Goal: Use online tool/utility: Utilize a website feature to perform a specific function

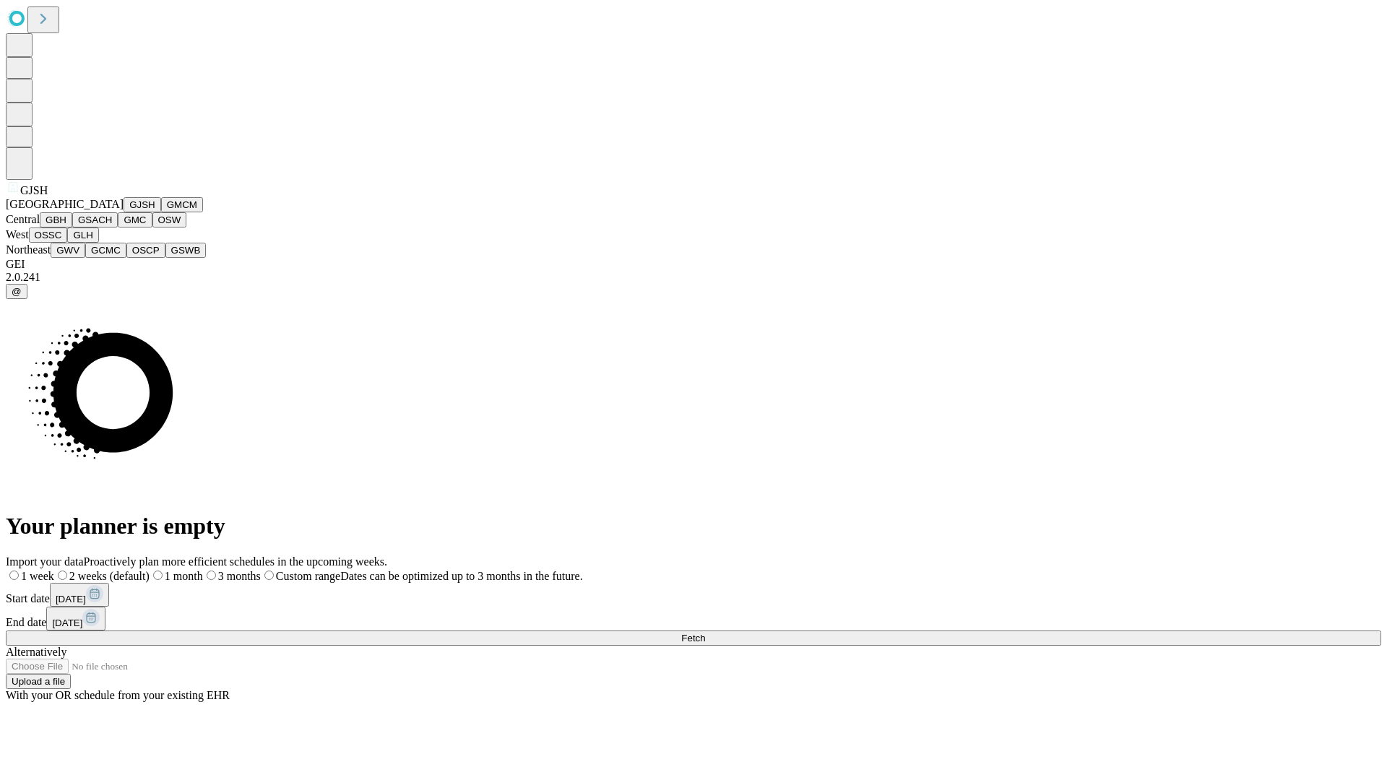
click at [124, 212] on button "GJSH" at bounding box center [143, 204] width 38 height 15
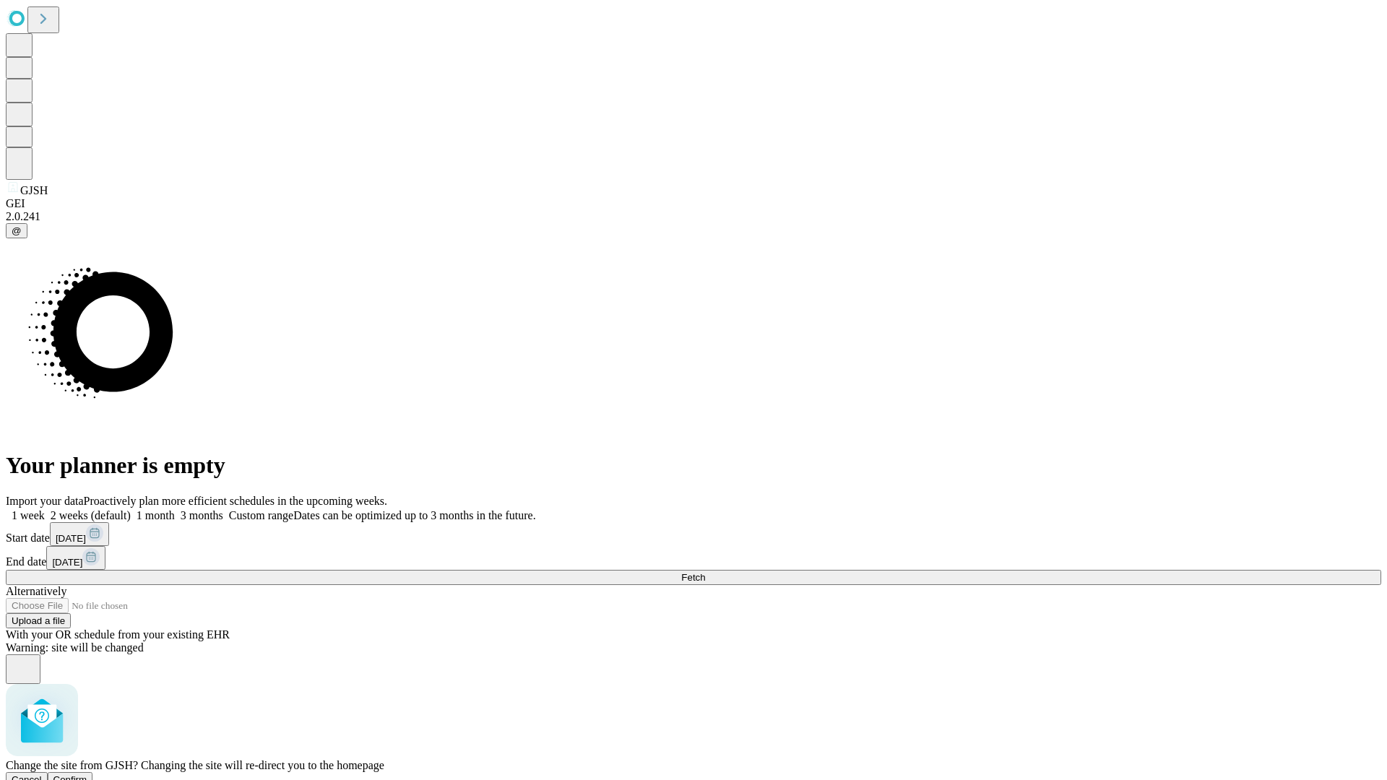
click at [87, 775] on span "Confirm" at bounding box center [70, 780] width 34 height 11
click at [175, 509] on label "1 month" at bounding box center [153, 515] width 44 height 12
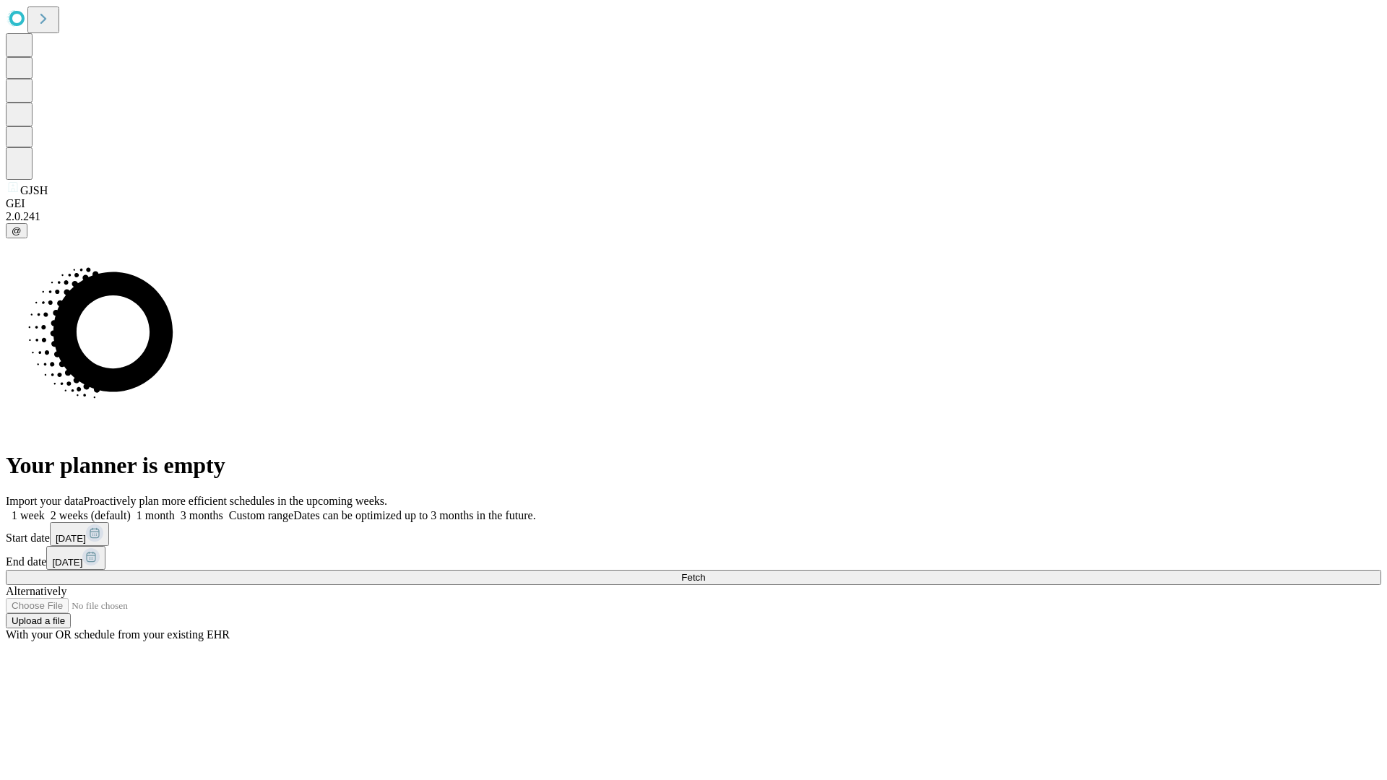
click at [705, 572] on span "Fetch" at bounding box center [693, 577] width 24 height 11
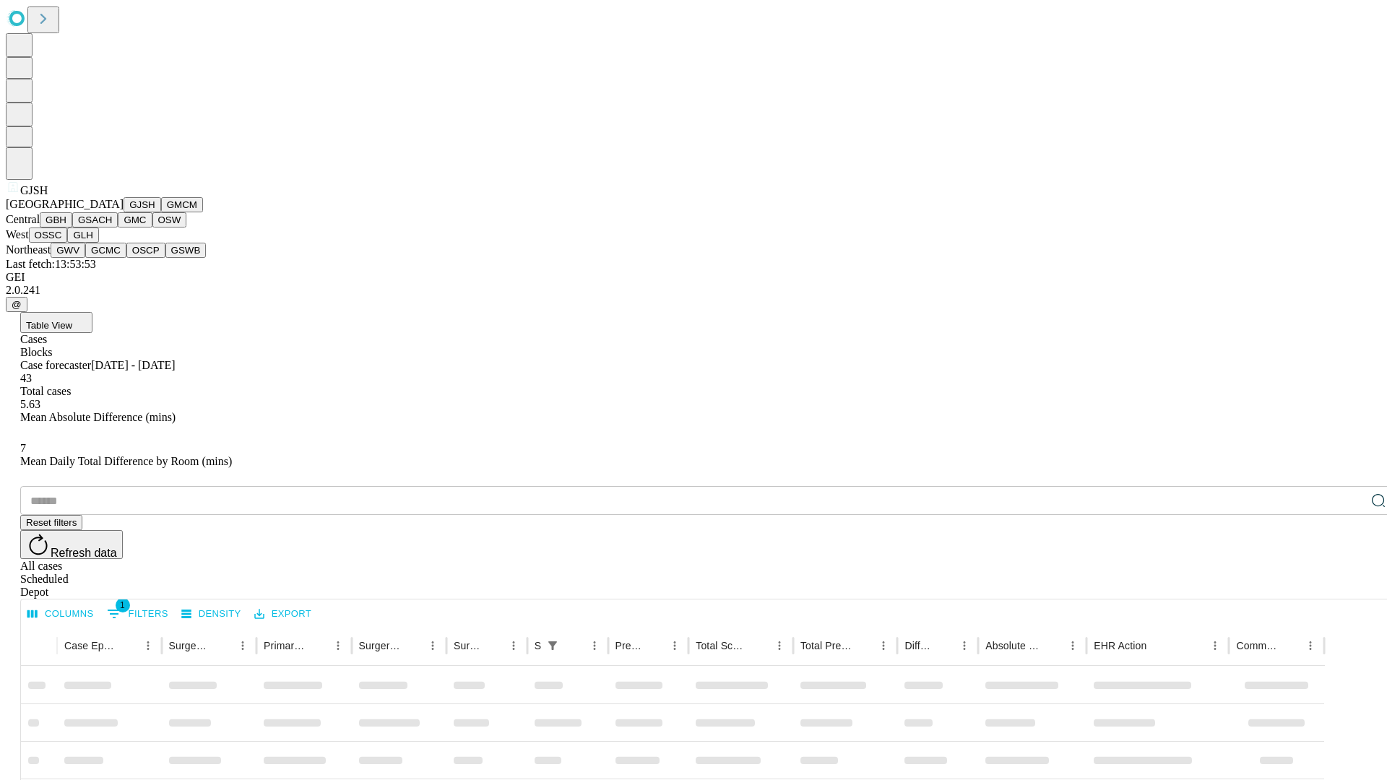
click at [161, 212] on button "GMCM" at bounding box center [182, 204] width 42 height 15
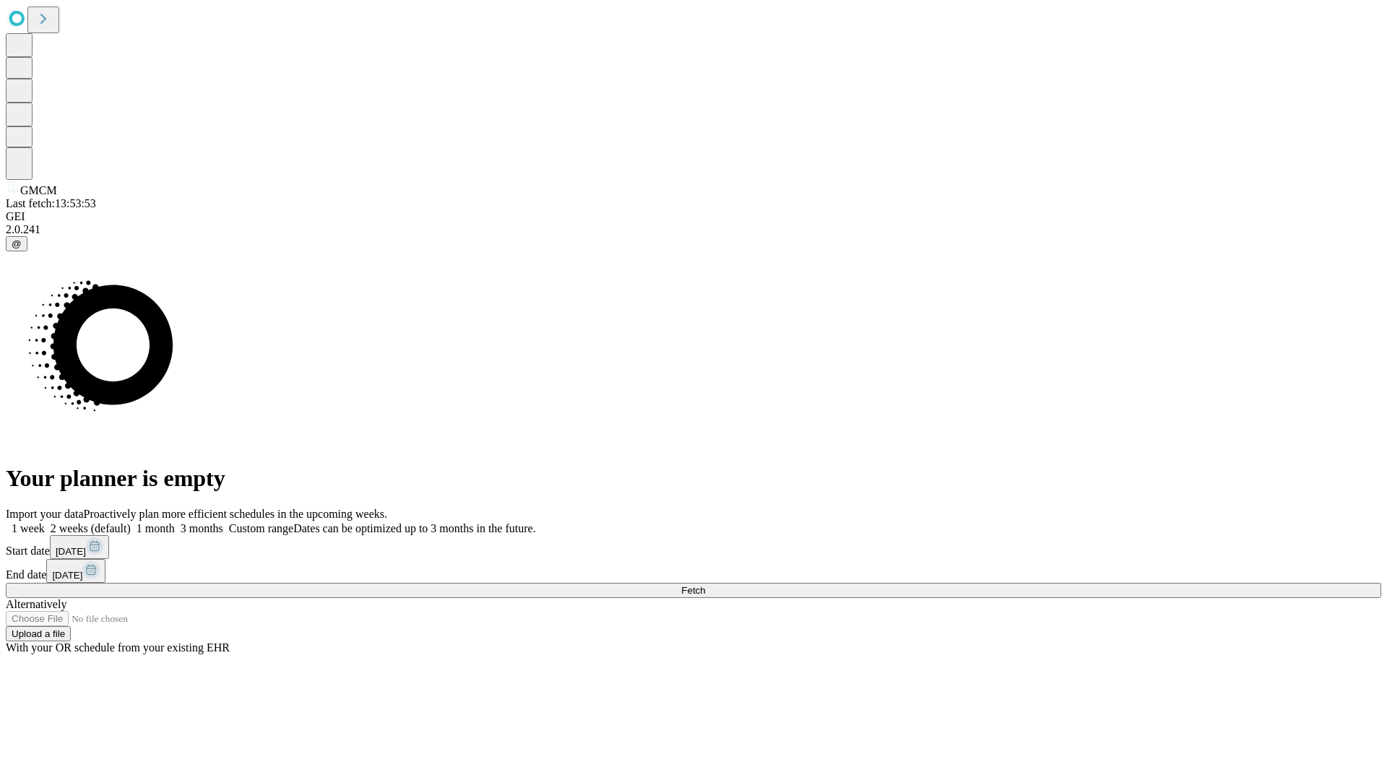
click at [175, 522] on label "1 month" at bounding box center [153, 528] width 44 height 12
click at [705, 585] on span "Fetch" at bounding box center [693, 590] width 24 height 11
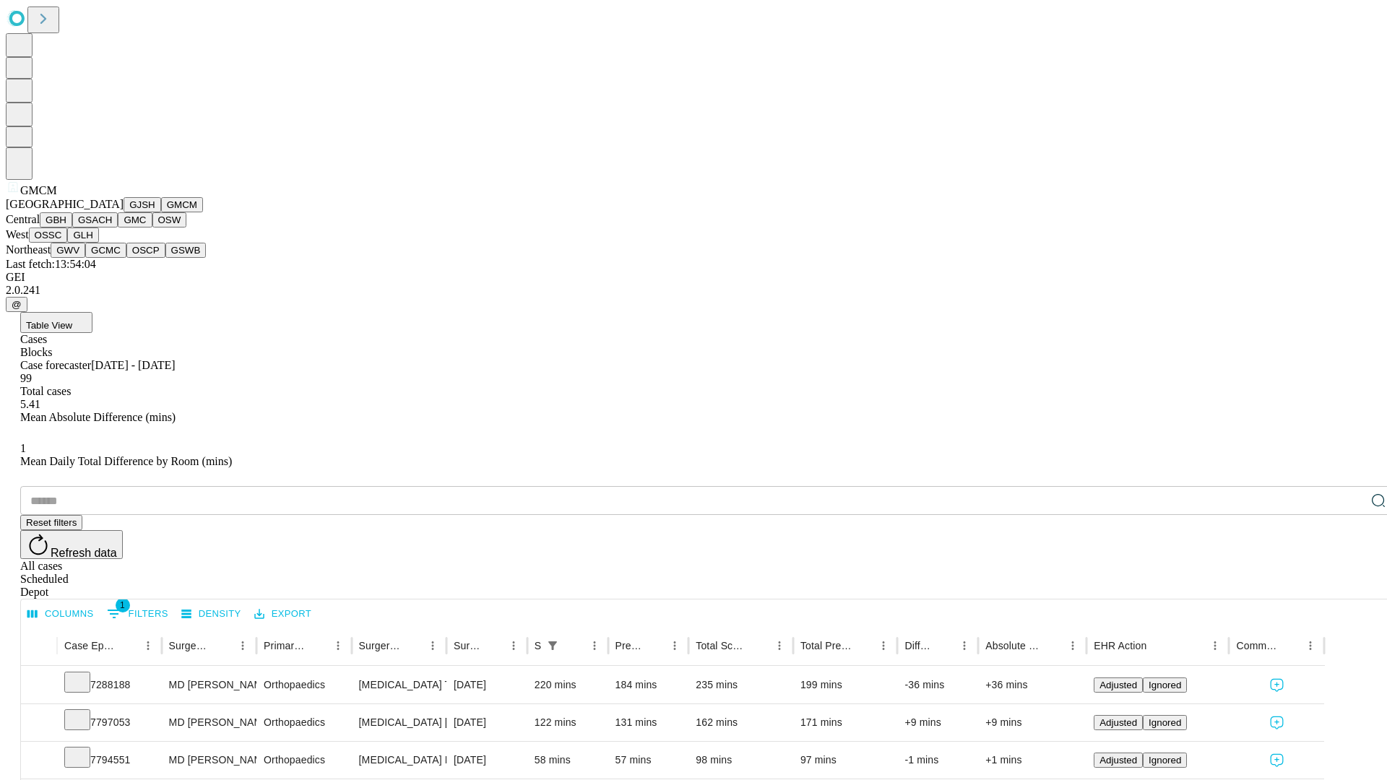
click at [72, 228] on button "GBH" at bounding box center [56, 219] width 33 height 15
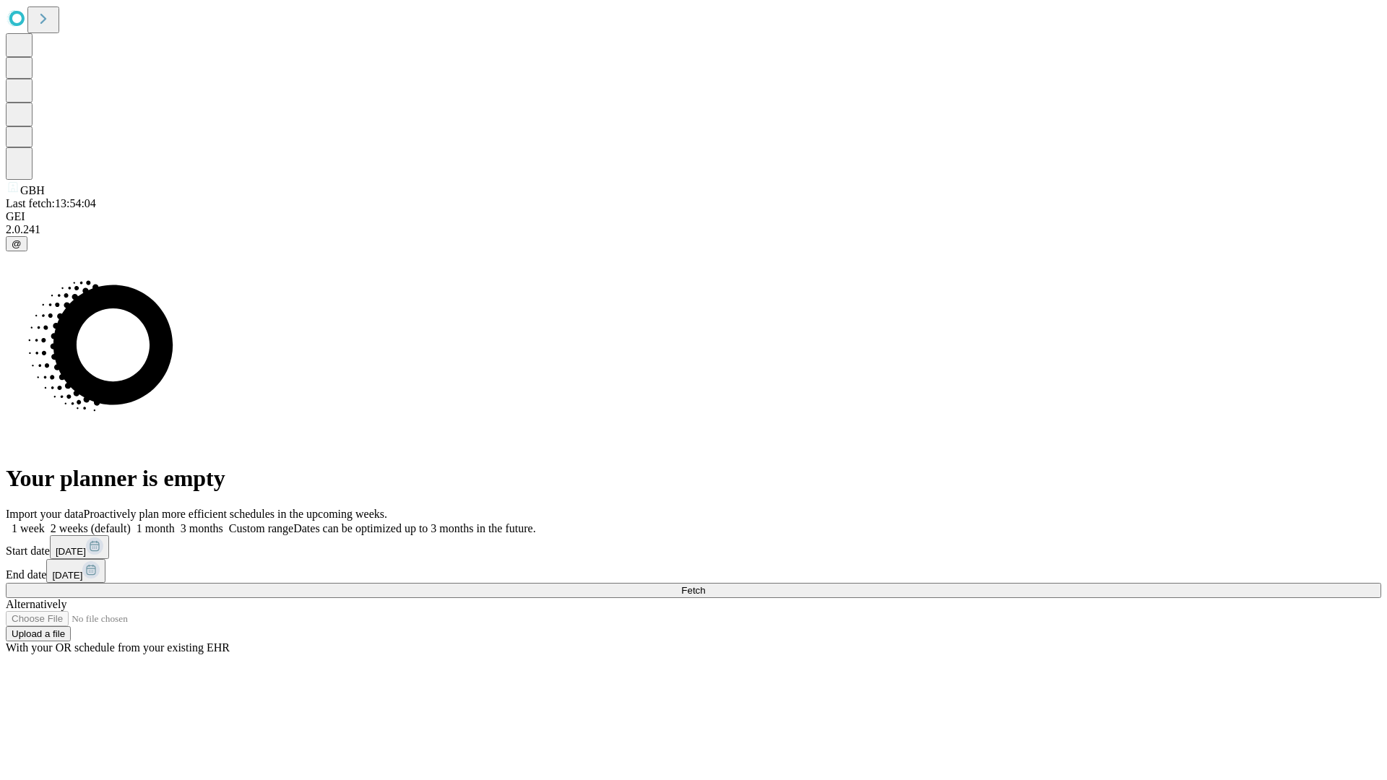
click at [705, 585] on span "Fetch" at bounding box center [693, 590] width 24 height 11
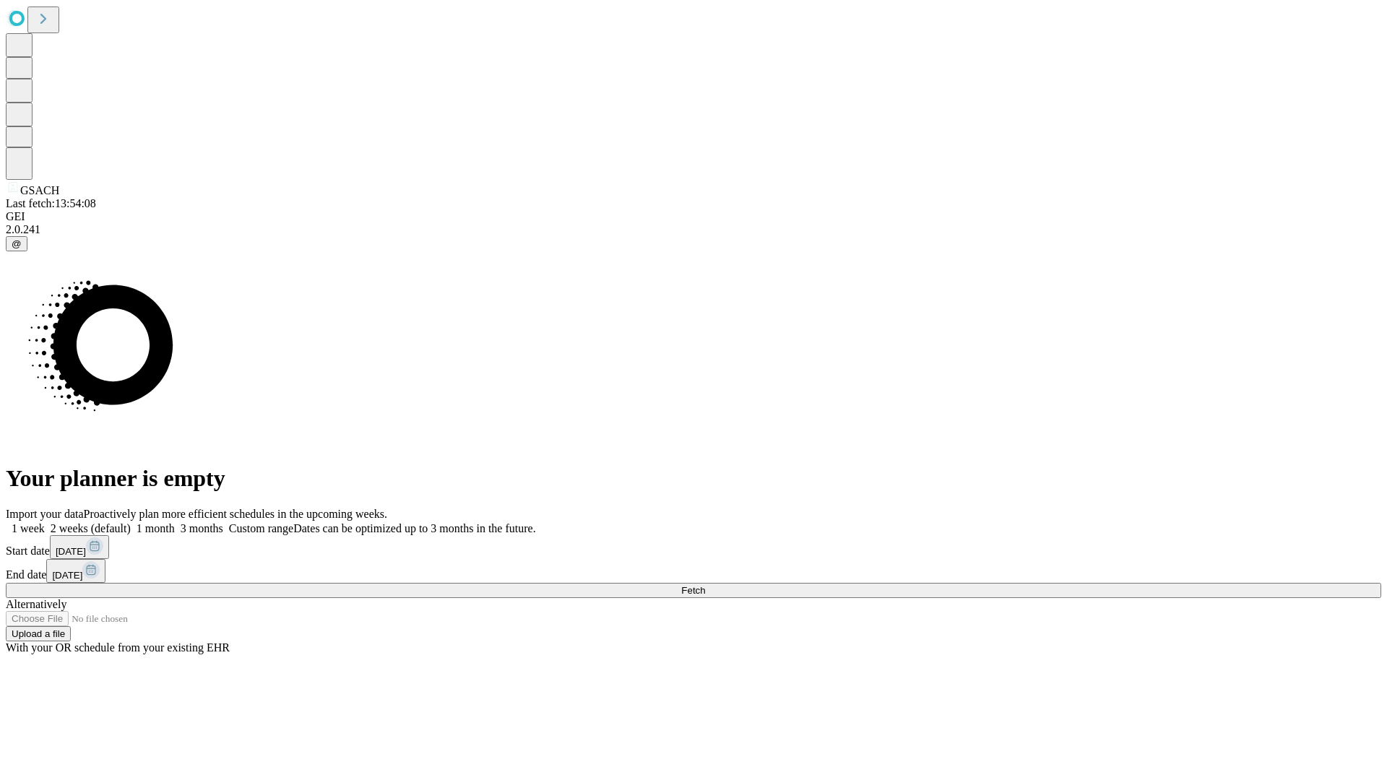
click at [175, 522] on label "1 month" at bounding box center [153, 528] width 44 height 12
click at [705, 585] on span "Fetch" at bounding box center [693, 590] width 24 height 11
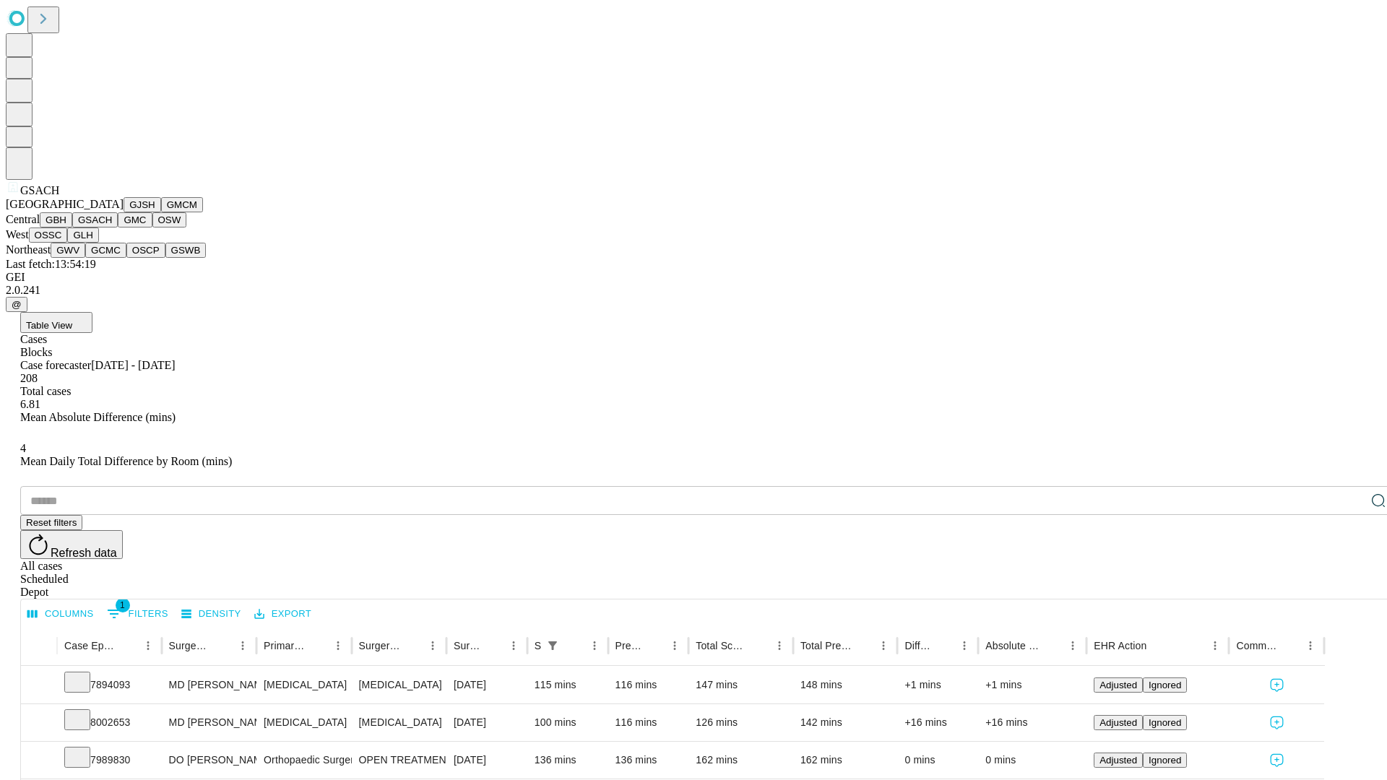
click at [118, 228] on button "GMC" at bounding box center [135, 219] width 34 height 15
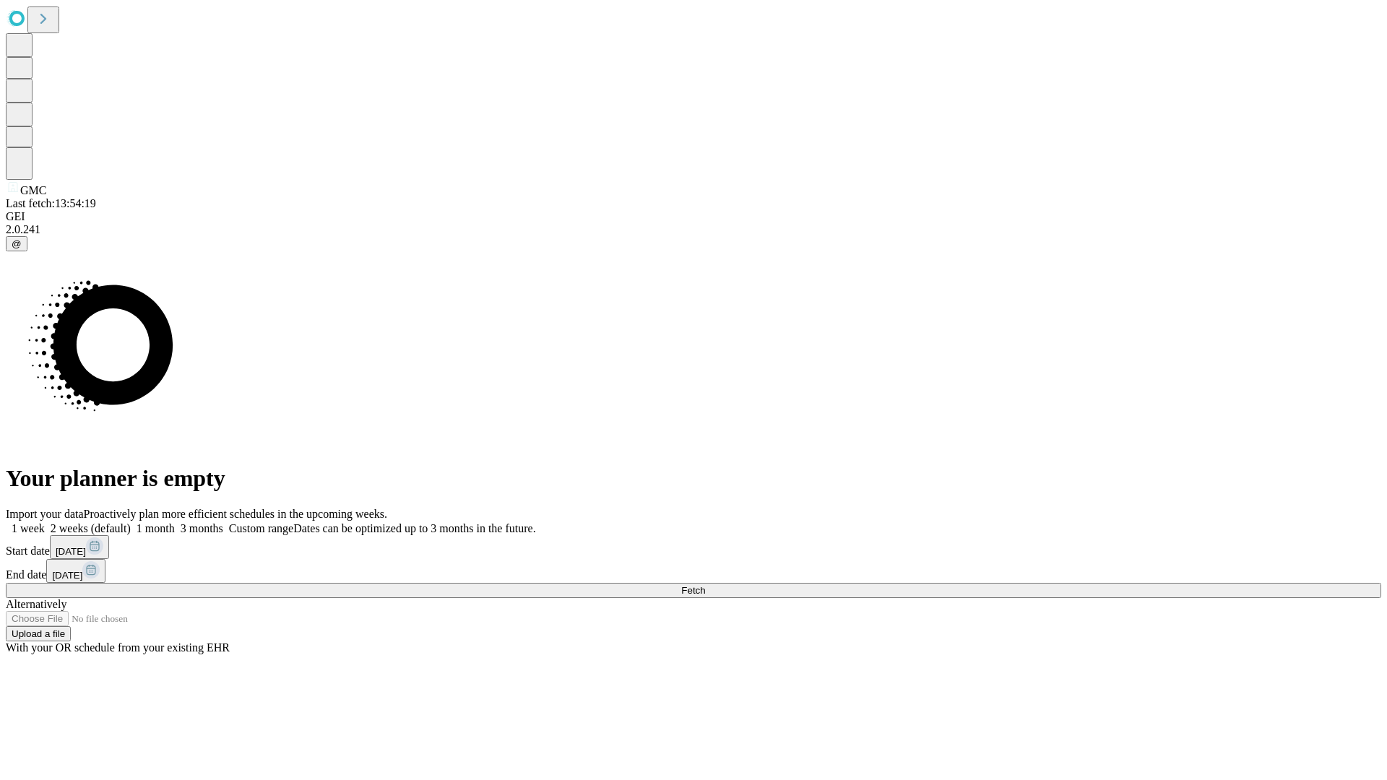
click at [175, 522] on label "1 month" at bounding box center [153, 528] width 44 height 12
click at [705, 585] on span "Fetch" at bounding box center [693, 590] width 24 height 11
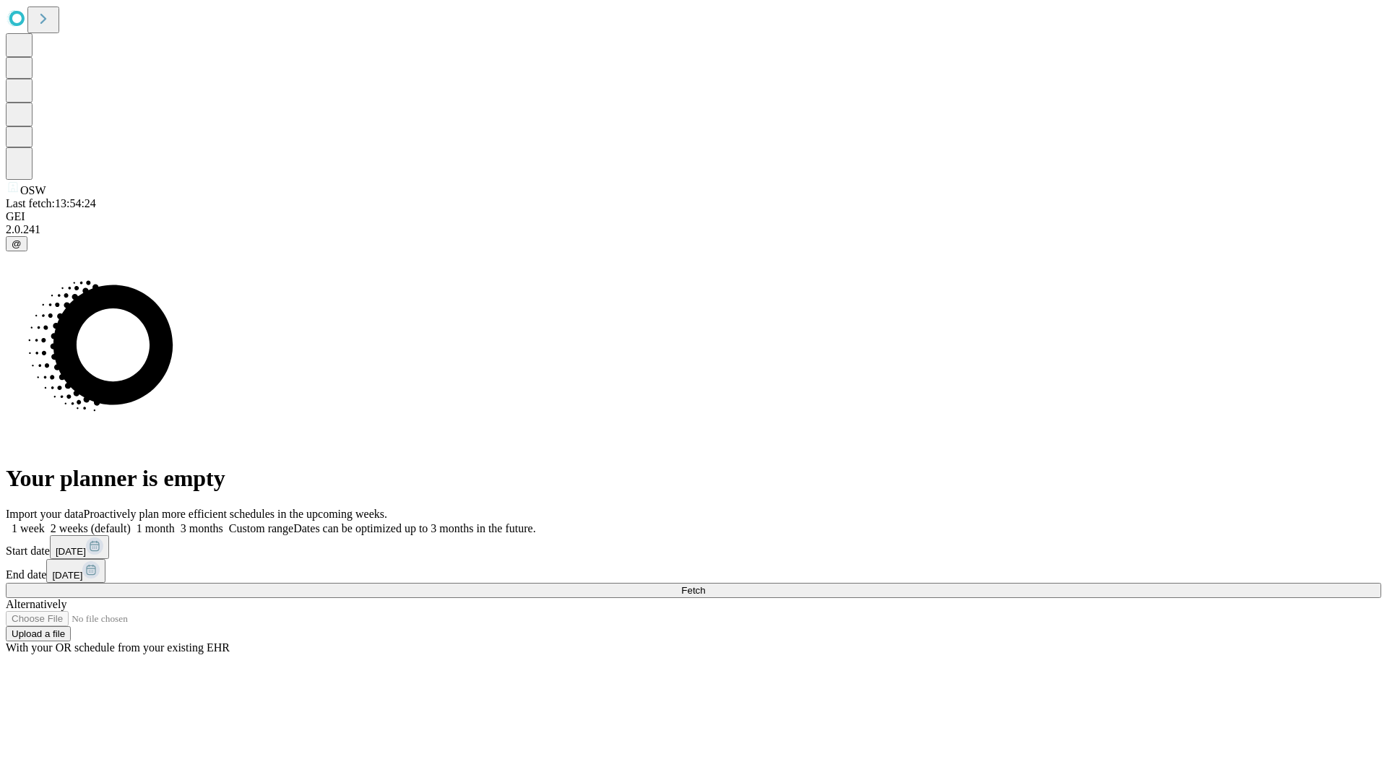
click at [175, 522] on label "1 month" at bounding box center [153, 528] width 44 height 12
click at [705, 585] on span "Fetch" at bounding box center [693, 590] width 24 height 11
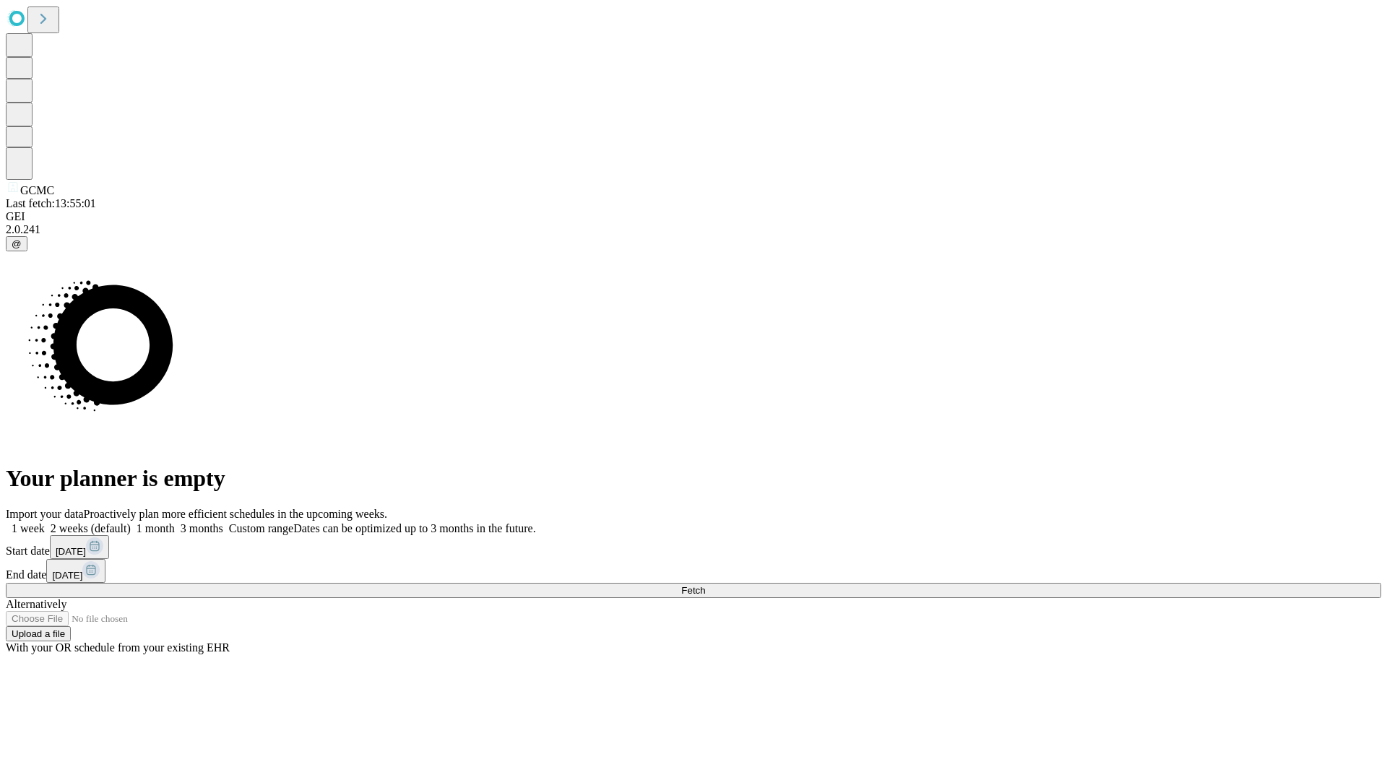
click at [705, 585] on span "Fetch" at bounding box center [693, 590] width 24 height 11
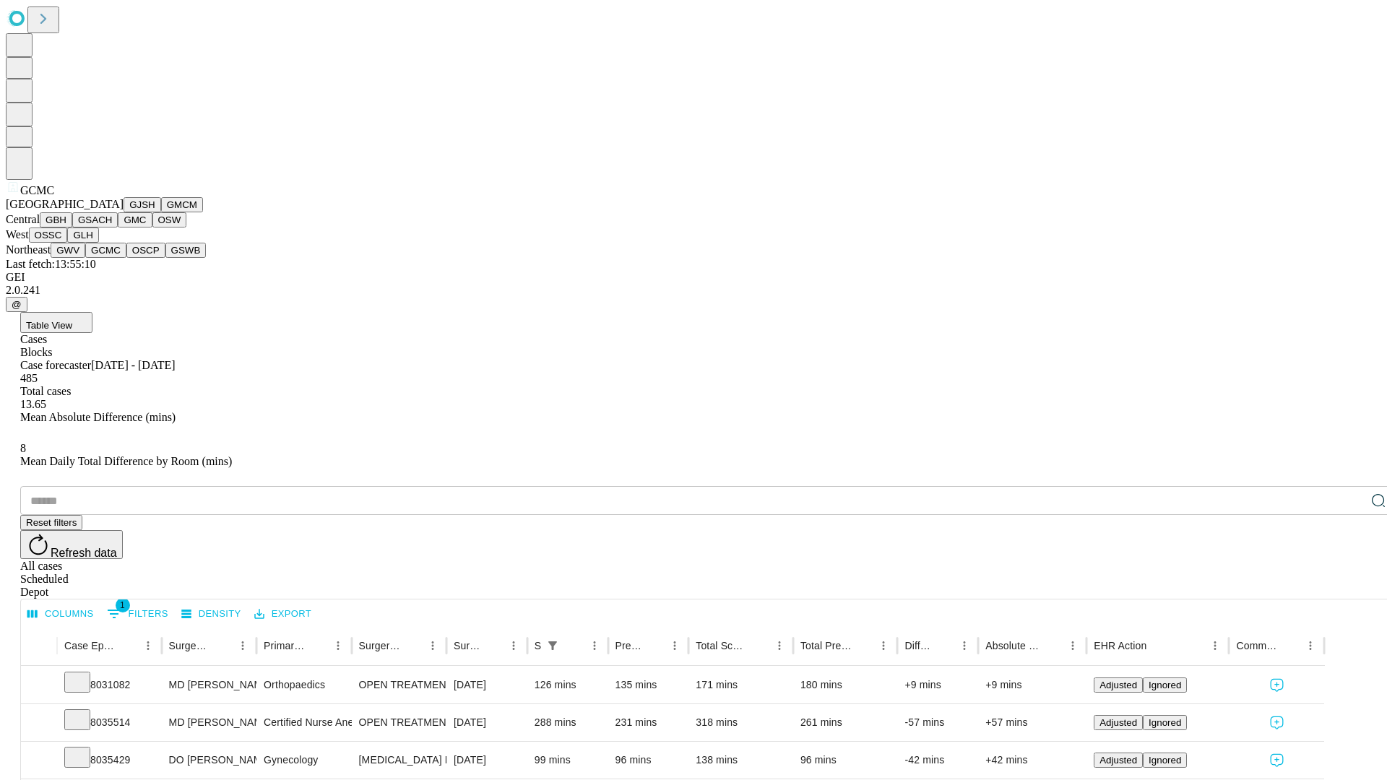
click at [126, 258] on button "OSCP" at bounding box center [145, 250] width 39 height 15
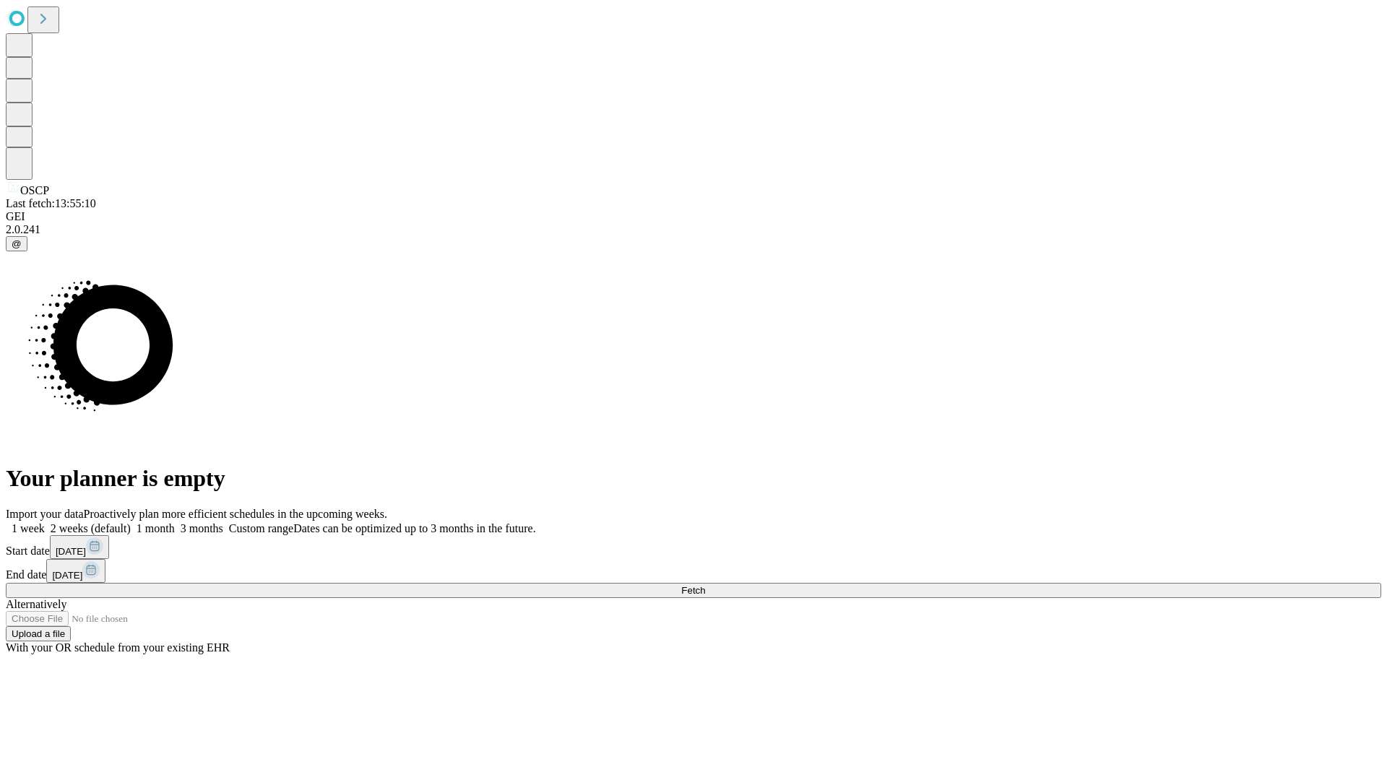
click at [175, 522] on label "1 month" at bounding box center [153, 528] width 44 height 12
click at [705, 585] on span "Fetch" at bounding box center [693, 590] width 24 height 11
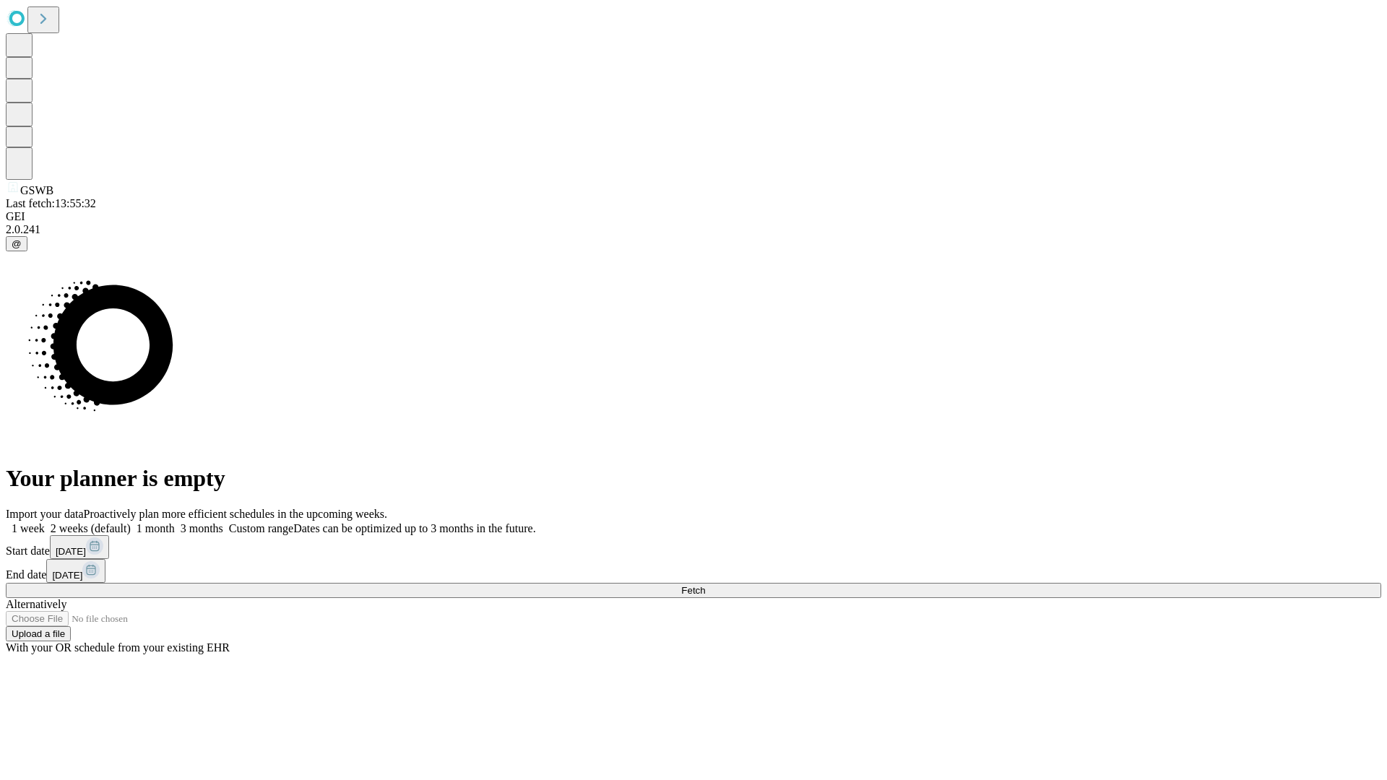
click at [705, 585] on span "Fetch" at bounding box center [693, 590] width 24 height 11
